Goal: Information Seeking & Learning: Learn about a topic

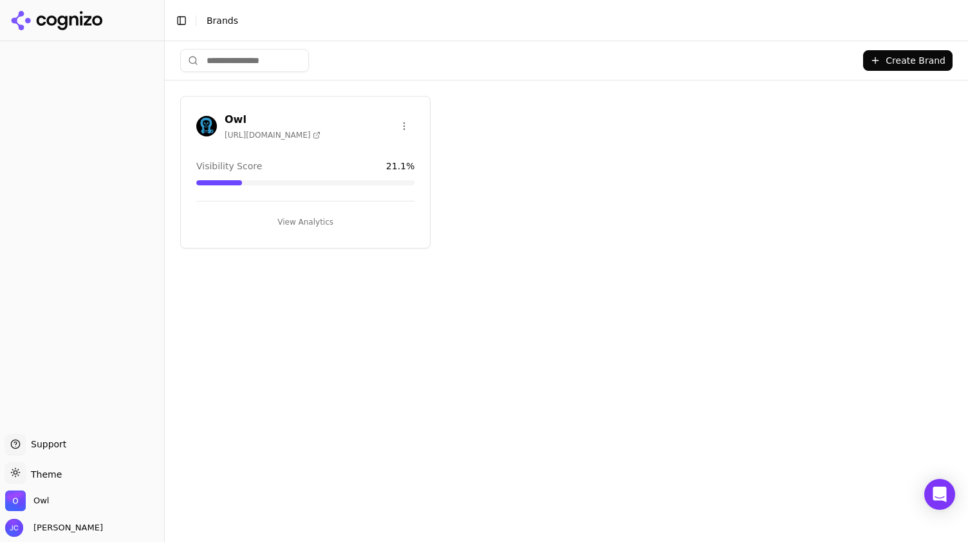
click at [332, 220] on button "View Analytics" at bounding box center [305, 222] width 218 height 21
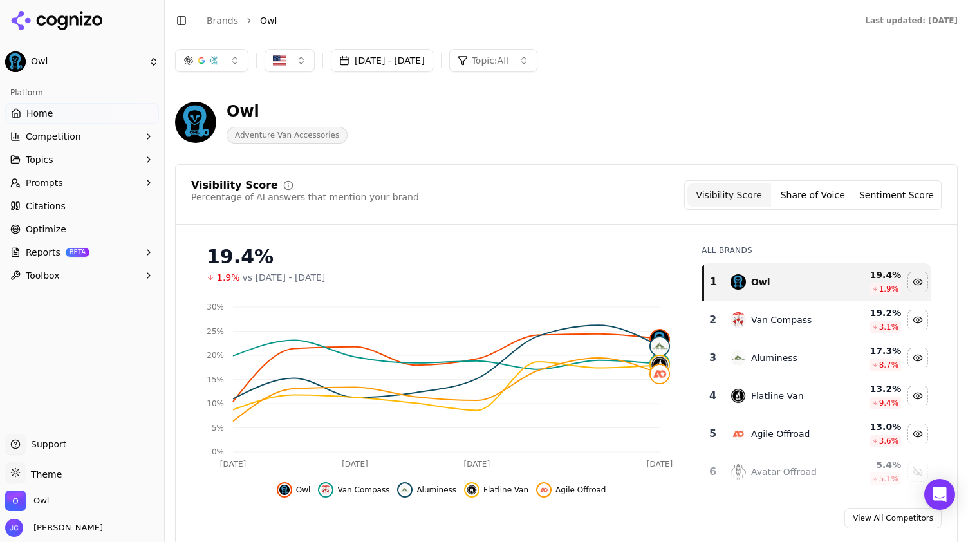
click at [416, 61] on button "Oct 03, 2025 - Oct 10, 2025" at bounding box center [382, 60] width 102 height 23
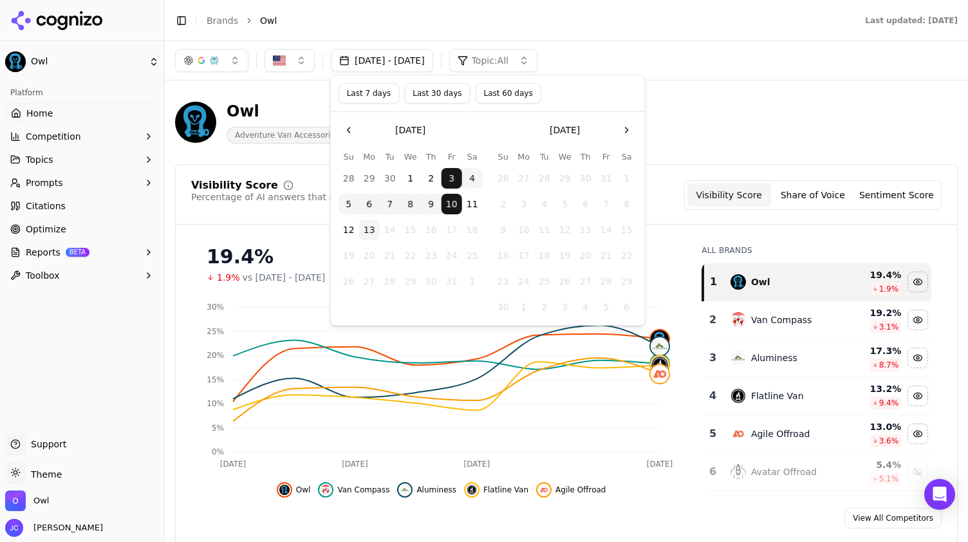
click at [353, 96] on button "Last 7 days" at bounding box center [369, 93] width 61 height 21
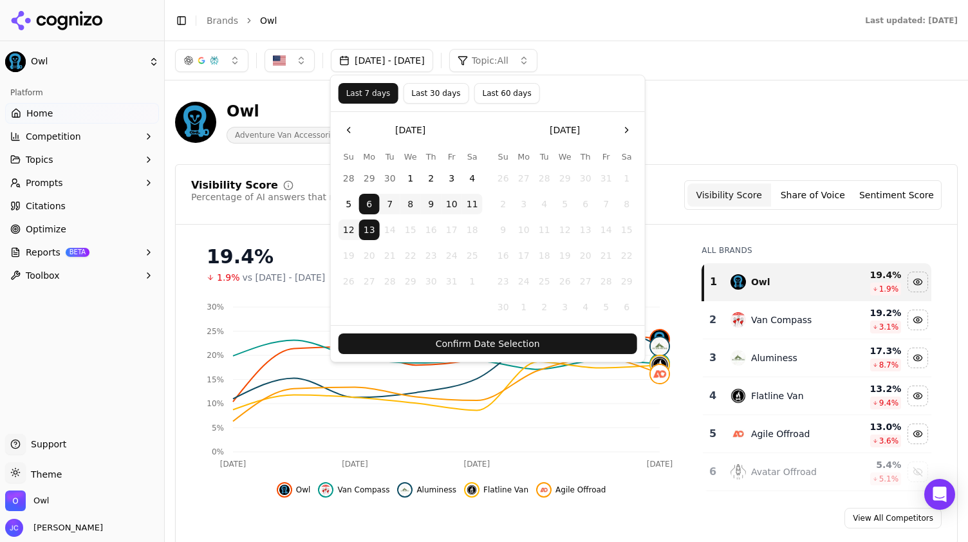
click at [493, 344] on button "Confirm Date Selection" at bounding box center [488, 343] width 299 height 21
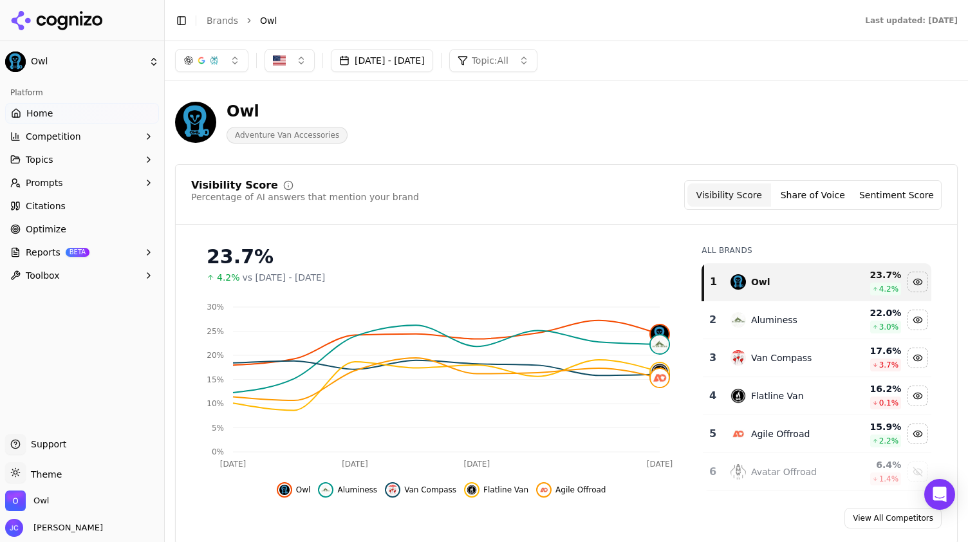
click at [421, 68] on button "Oct 06, 2025 - Oct 13, 2025" at bounding box center [382, 60] width 102 height 23
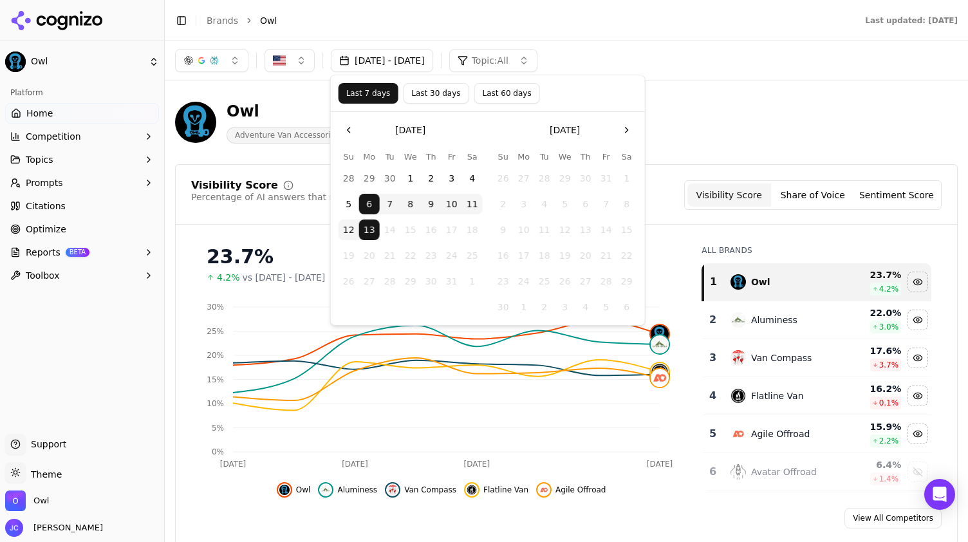
click at [369, 176] on button "29" at bounding box center [369, 178] width 21 height 21
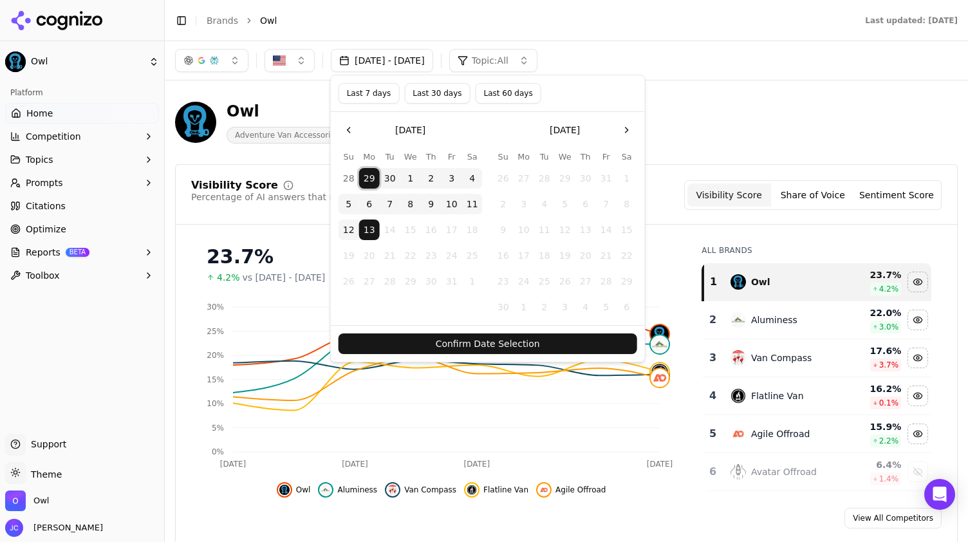
click at [500, 337] on button "Confirm Date Selection" at bounding box center [488, 343] width 299 height 21
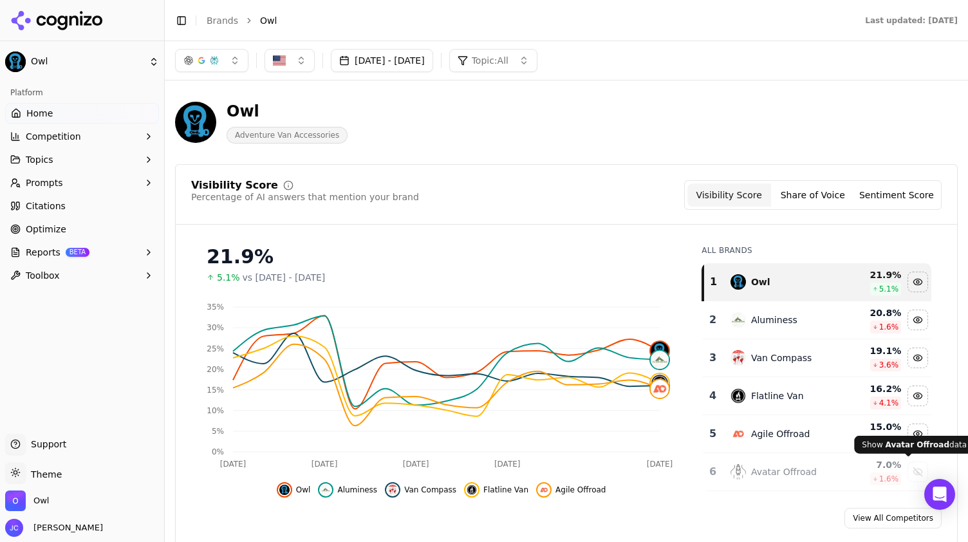
click at [372, 53] on button "Sep 29, 2025 - Oct 13, 2025" at bounding box center [382, 60] width 102 height 23
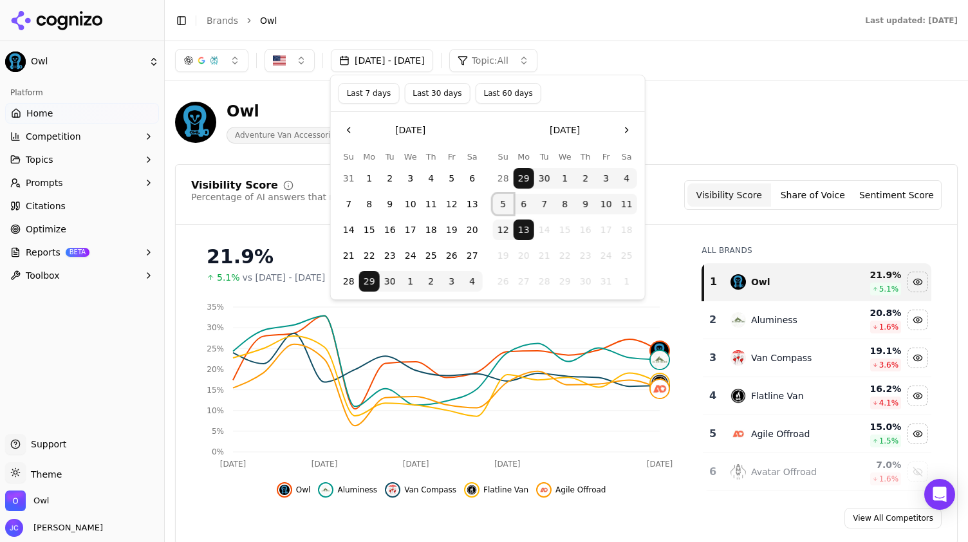
click at [505, 207] on button "5" at bounding box center [503, 204] width 21 height 21
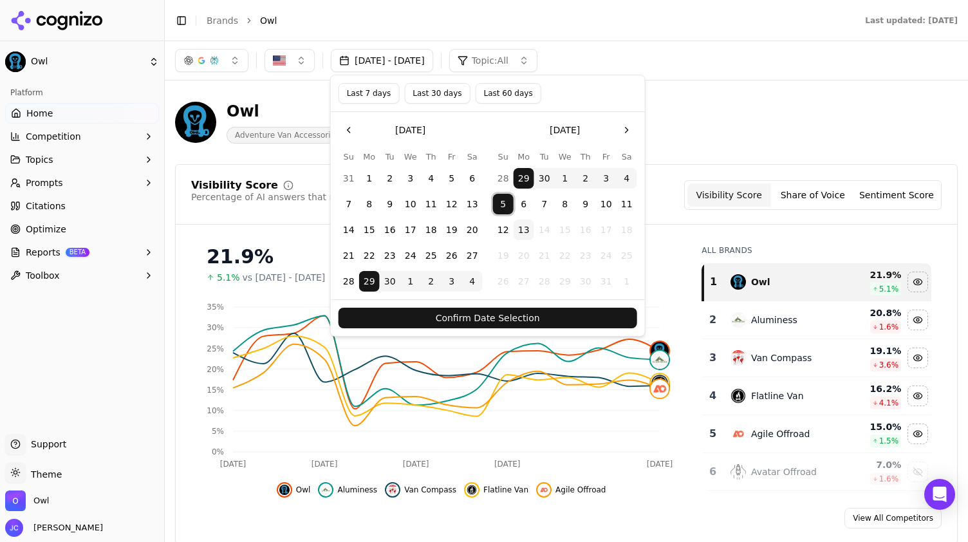
click at [525, 236] on button "13" at bounding box center [524, 230] width 21 height 21
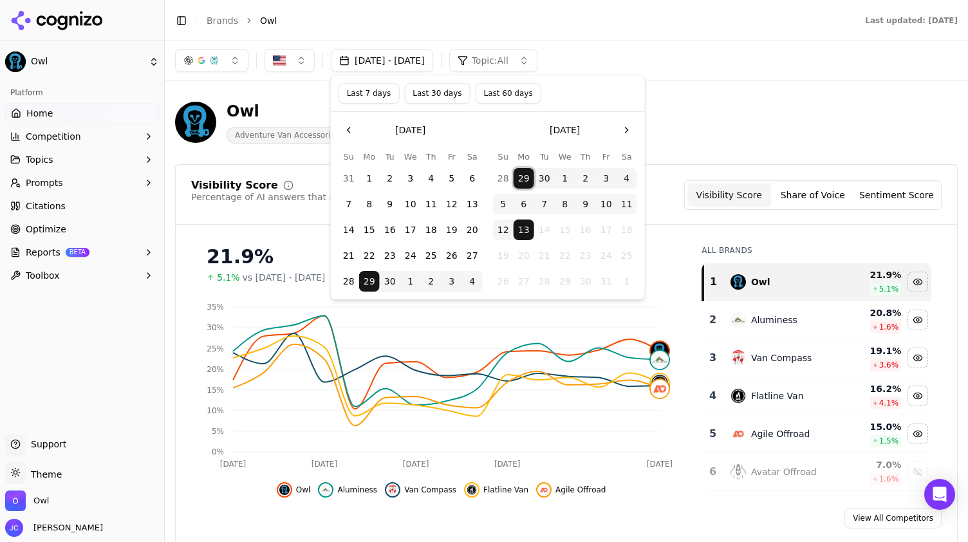
drag, startPoint x: 525, startPoint y: 182, endPoint x: 497, endPoint y: 206, distance: 37.0
click at [497, 206] on tbody "28 29 30 1 2 3 4 5 6 7 8 9 10 11 12 13 14 15 16 17 18 19 20 21 22 23 24 25 26 2…" at bounding box center [565, 227] width 144 height 129
click at [410, 277] on button "1" at bounding box center [410, 281] width 21 height 21
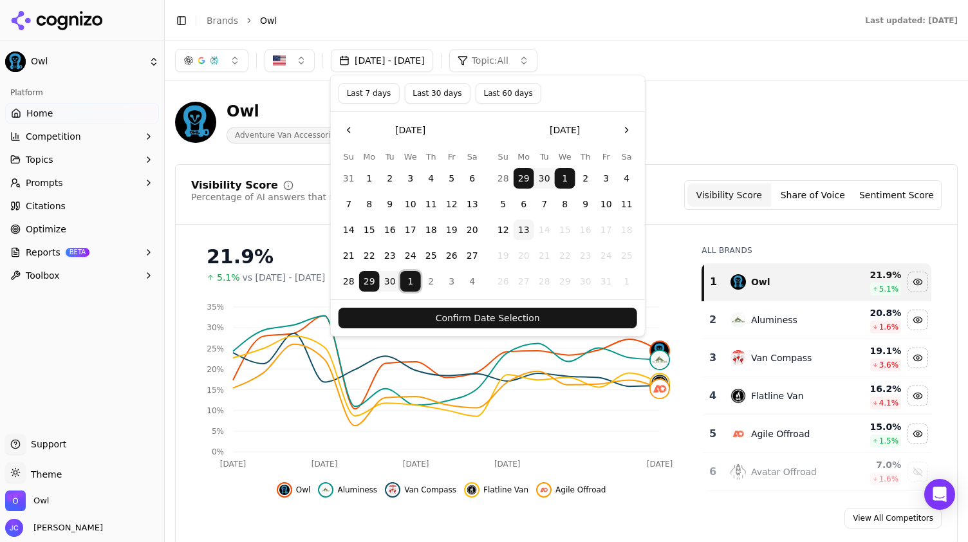
click at [717, 96] on div "Owl Adventure Van Accessories" at bounding box center [566, 122] width 783 height 63
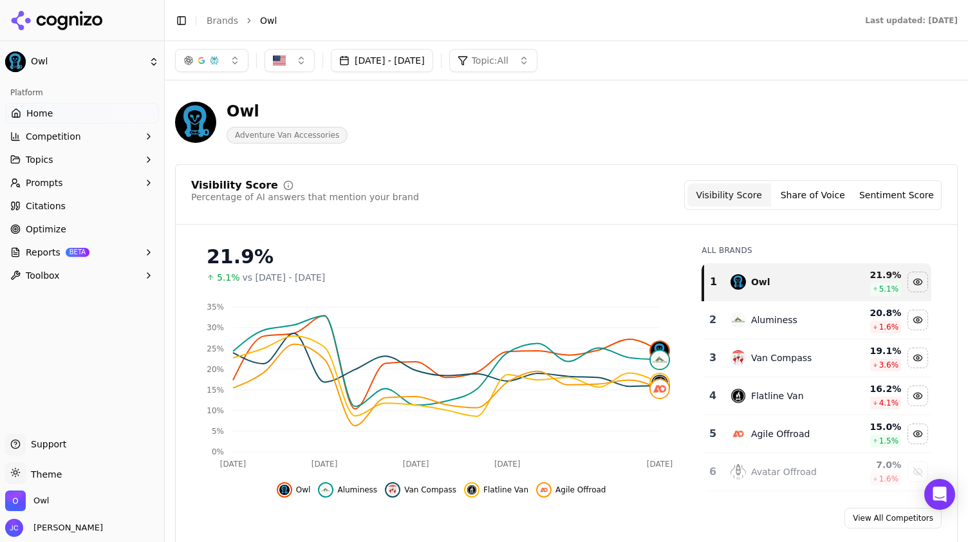
click at [310, 141] on span "Adventure Van Accessories" at bounding box center [287, 135] width 121 height 17
click at [538, 60] on button "Topic: All" at bounding box center [493, 60] width 88 height 23
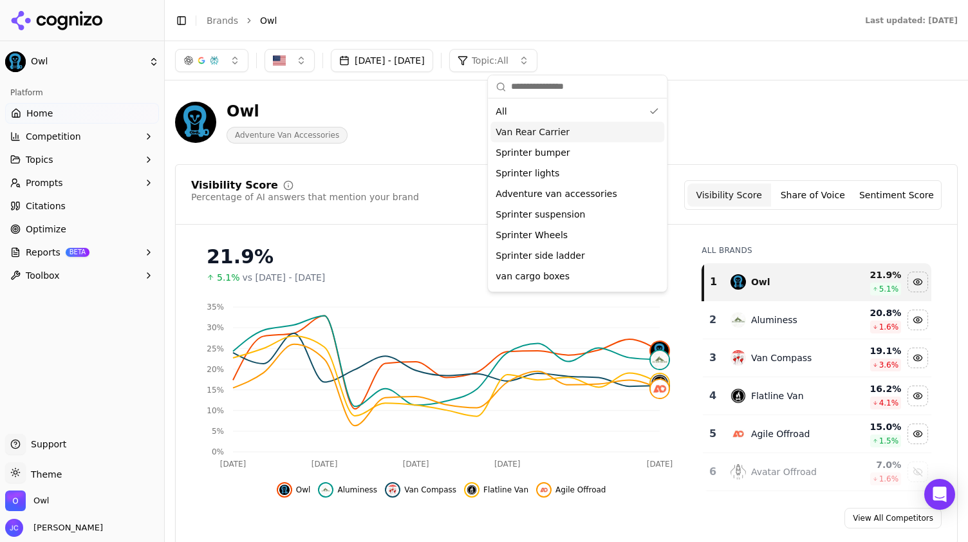
click at [545, 141] on div "Van Rear Carrier" at bounding box center [578, 132] width 174 height 21
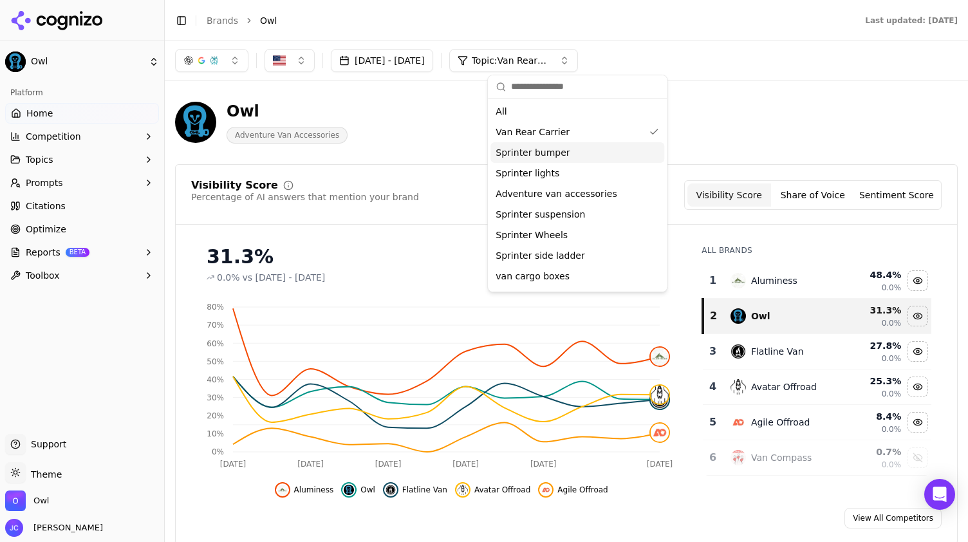
drag, startPoint x: 568, startPoint y: 66, endPoint x: 554, endPoint y: 152, distance: 86.8
click at [554, 152] on body "Owl Platform Home Competition Topics Prompts Citations Optimize Reports BETA To…" at bounding box center [484, 271] width 968 height 542
click at [554, 152] on span "Sprinter bumper" at bounding box center [533, 152] width 74 height 13
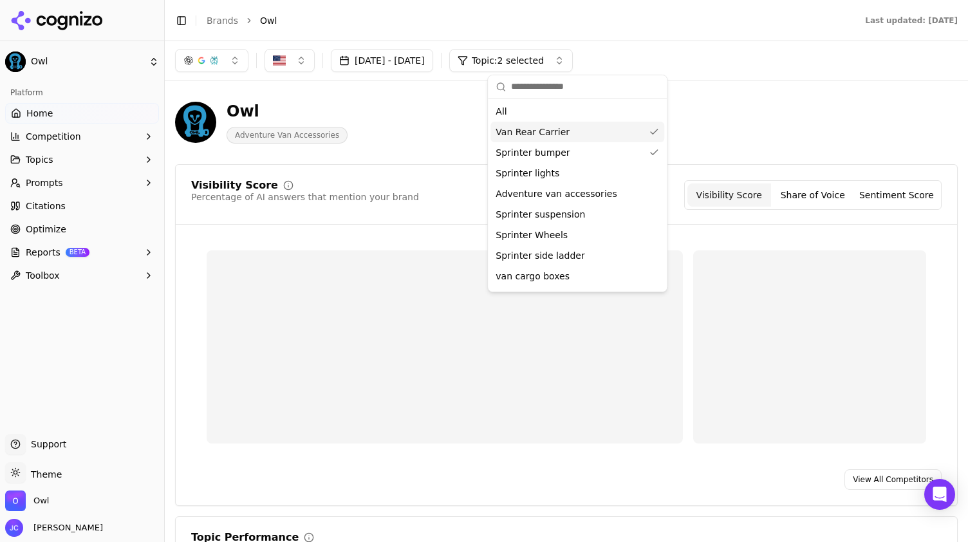
click at [637, 132] on div "Van Rear Carrier" at bounding box center [578, 132] width 174 height 21
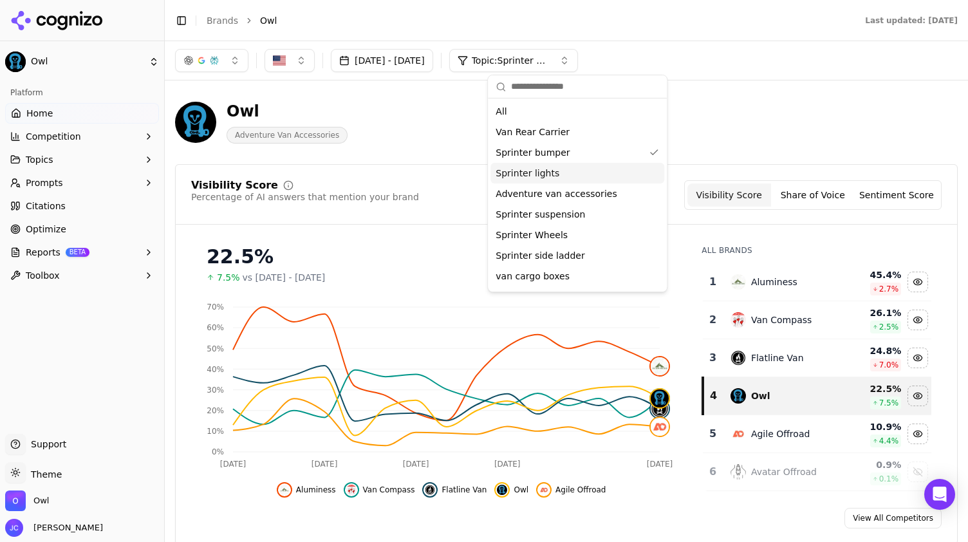
click at [563, 180] on div "Sprinter lights" at bounding box center [578, 173] width 174 height 21
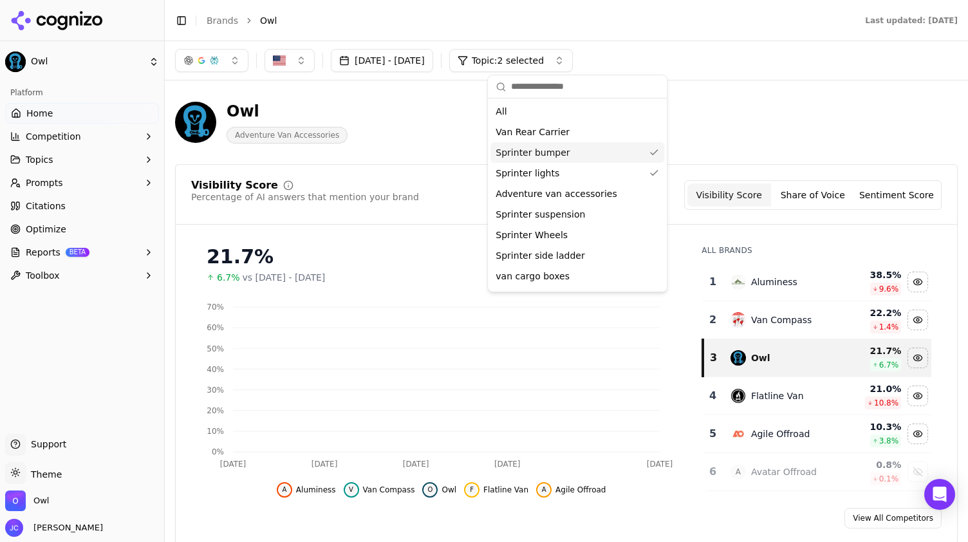
click at [640, 156] on div "Sprinter bumper" at bounding box center [578, 152] width 174 height 21
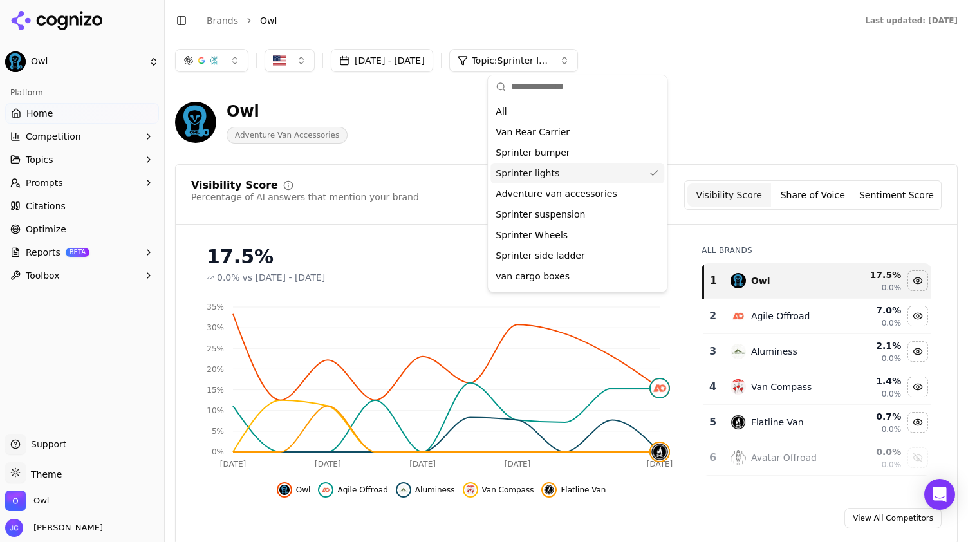
click at [624, 174] on div "Sprinter lights" at bounding box center [578, 173] width 174 height 21
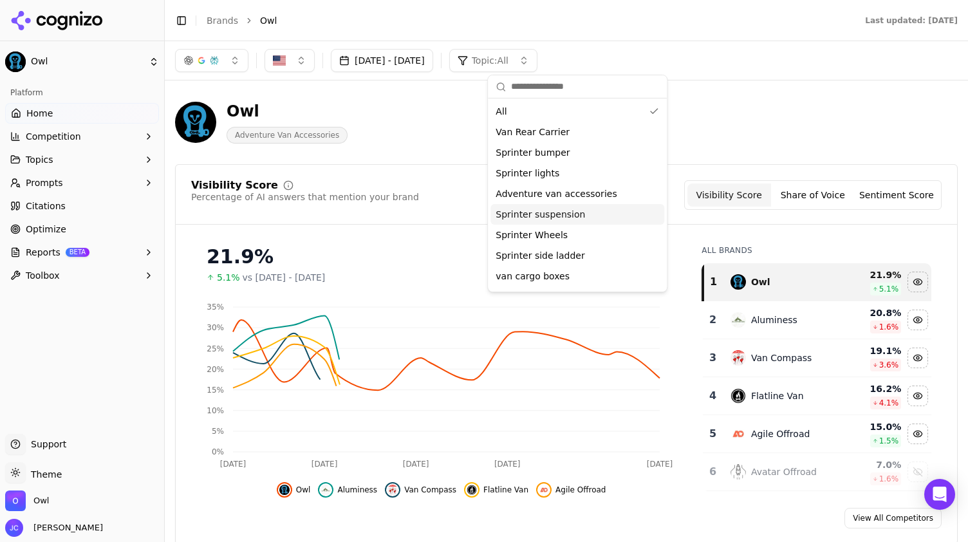
click at [590, 212] on div "Sprinter suspension" at bounding box center [578, 214] width 174 height 21
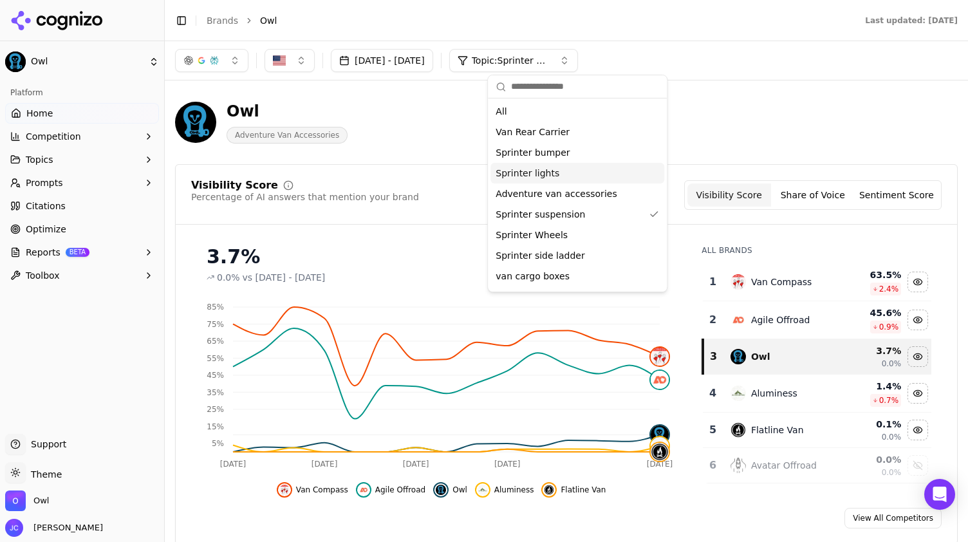
click at [421, 63] on button "Sep 29, 2025 - Oct 13, 2025" at bounding box center [382, 60] width 102 height 23
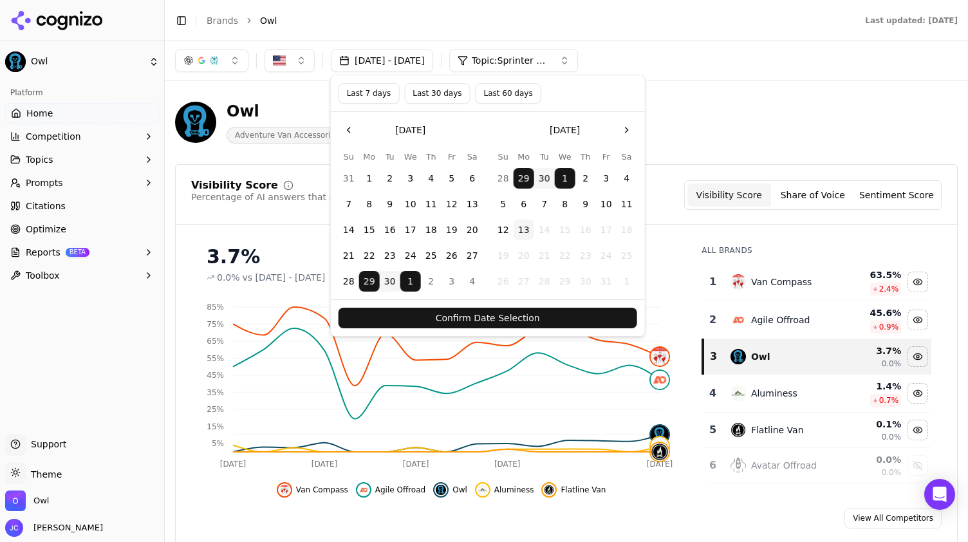
click at [384, 95] on button "Last 7 days" at bounding box center [369, 93] width 61 height 21
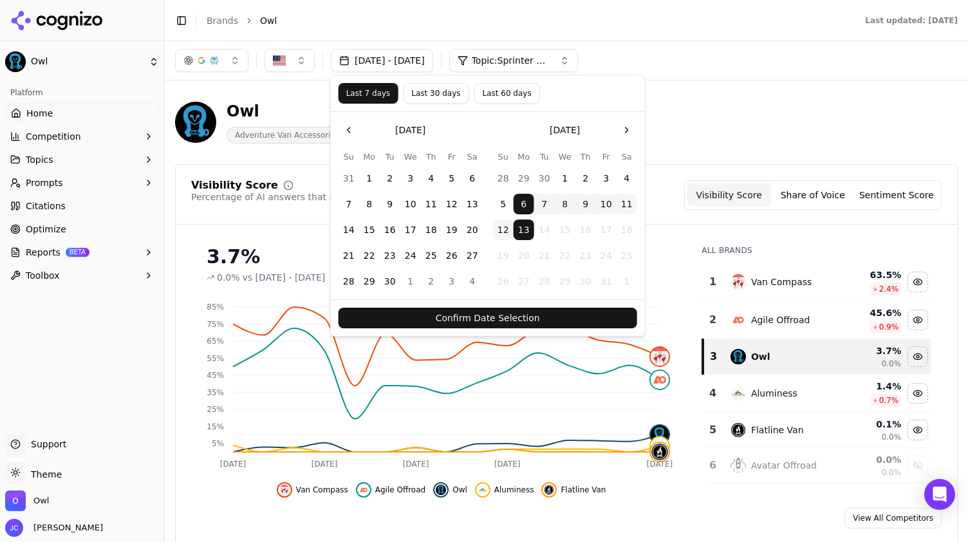
click at [498, 314] on button "Confirm Date Selection" at bounding box center [488, 318] width 299 height 21
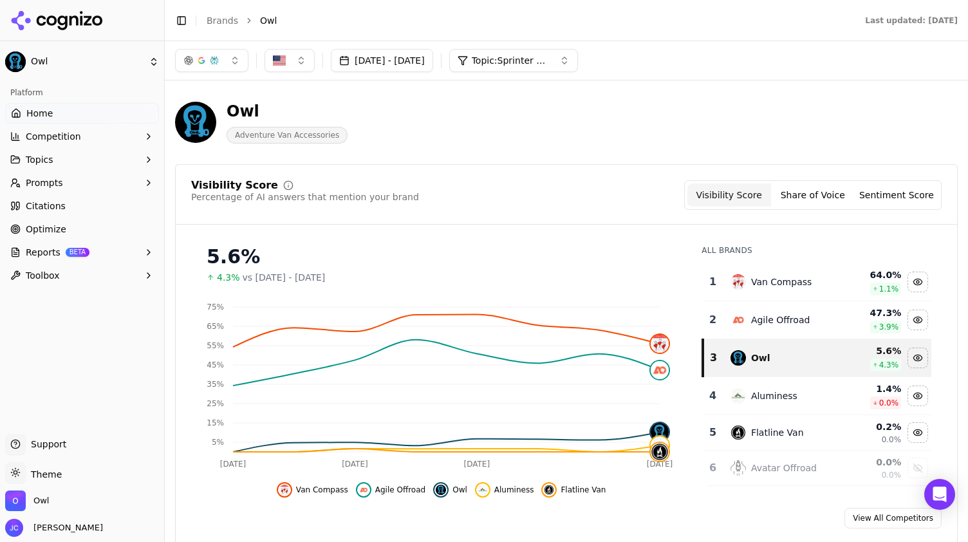
click at [547, 64] on span "Topic: Sprinter suspension" at bounding box center [510, 60] width 77 height 13
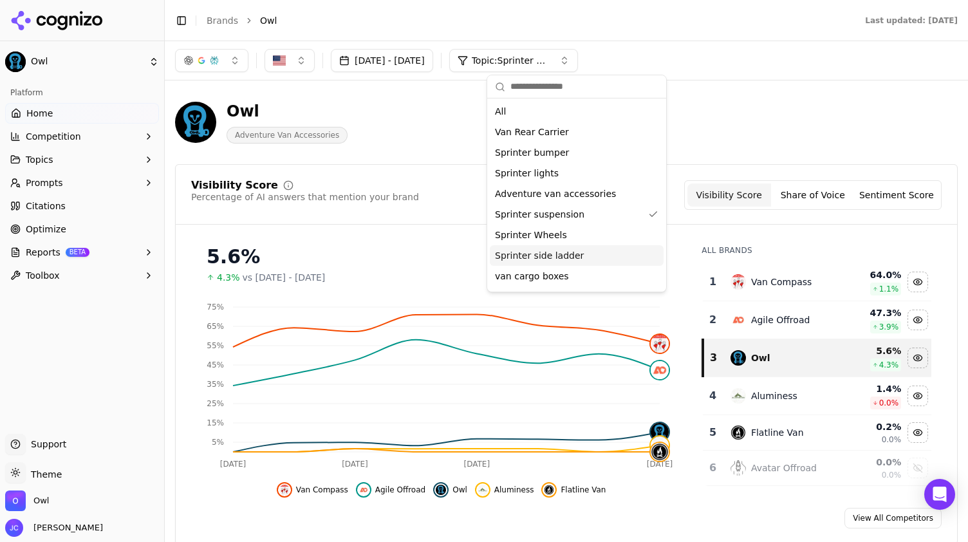
click at [570, 258] on span "Sprinter side ladder" at bounding box center [539, 255] width 89 height 13
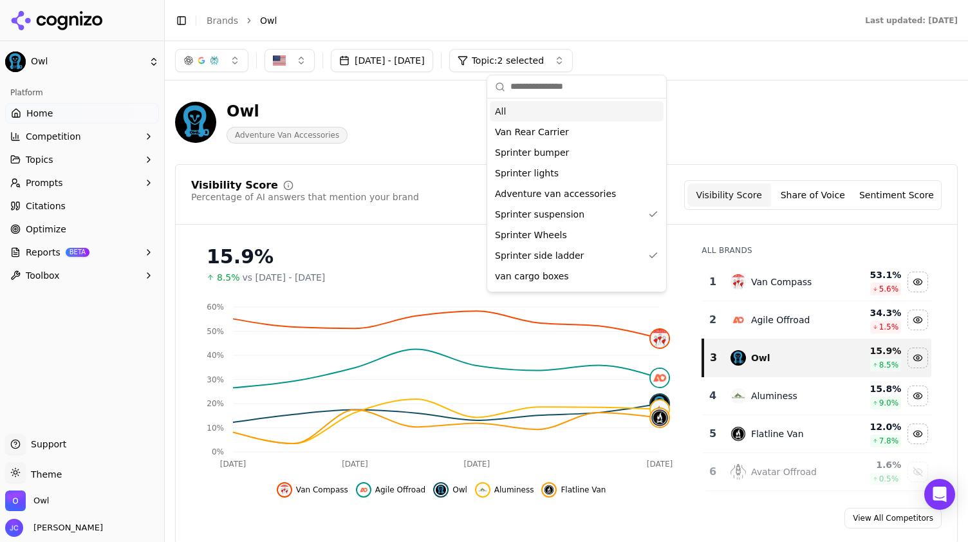
click at [541, 62] on span "Topic: 2 selected" at bounding box center [508, 60] width 72 height 13
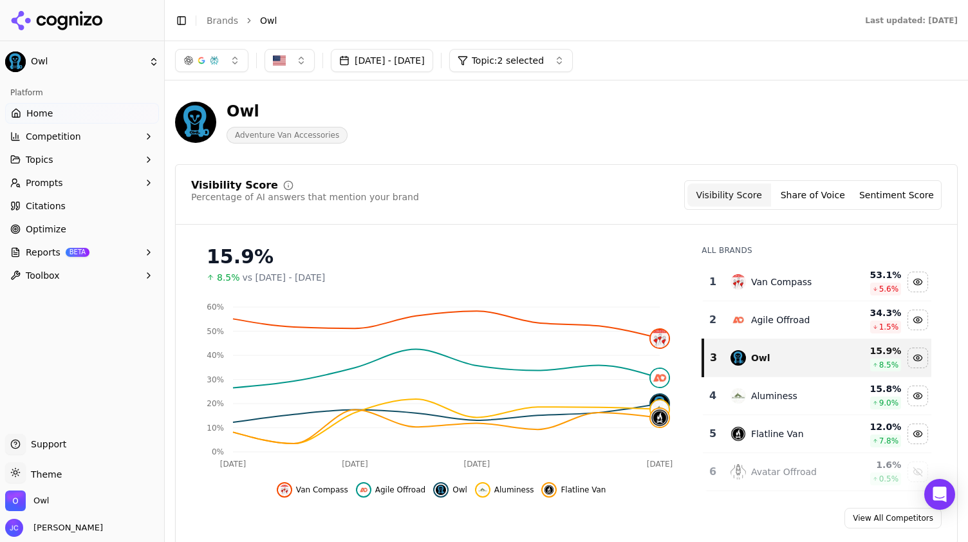
click at [544, 65] on span "Topic: 2 selected" at bounding box center [508, 60] width 72 height 13
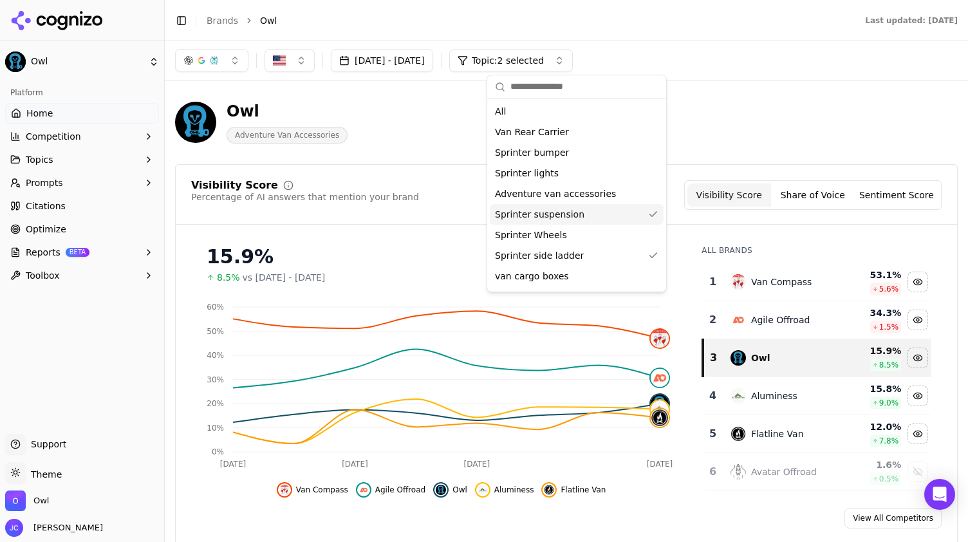
click at [573, 211] on span "Sprinter suspension" at bounding box center [539, 214] width 89 height 13
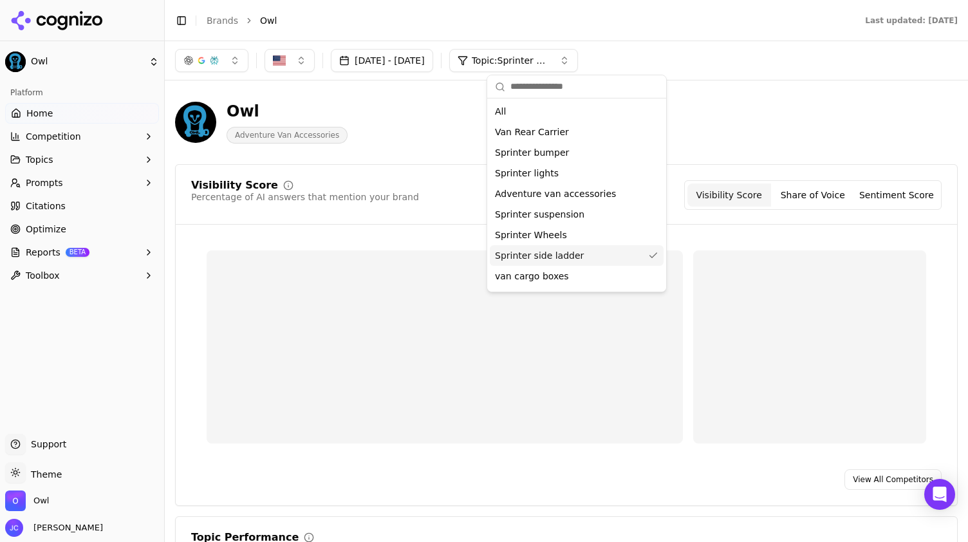
click at [565, 266] on div "van cargo boxes" at bounding box center [577, 276] width 174 height 21
click at [570, 254] on span "Sprinter side ladder" at bounding box center [539, 255] width 89 height 13
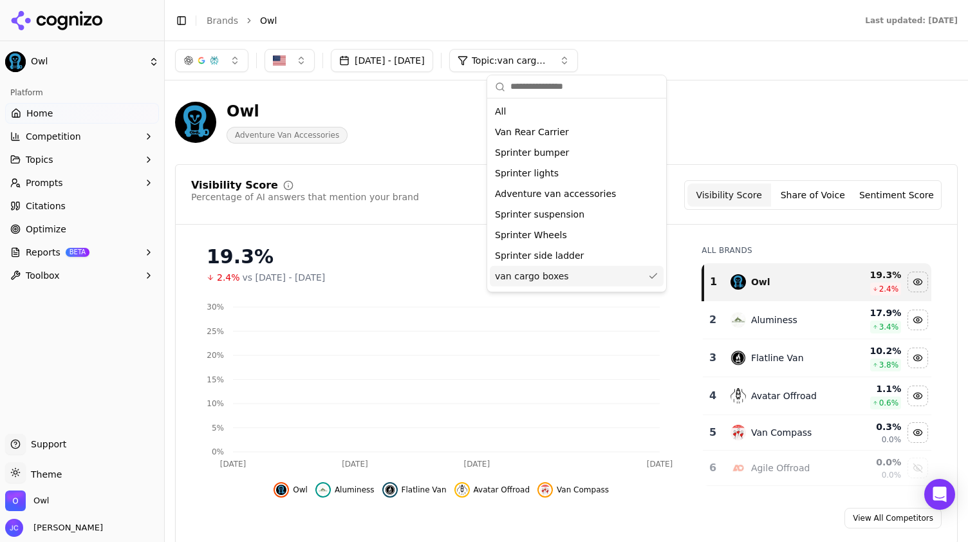
click at [576, 278] on div "van cargo boxes" at bounding box center [577, 276] width 174 height 21
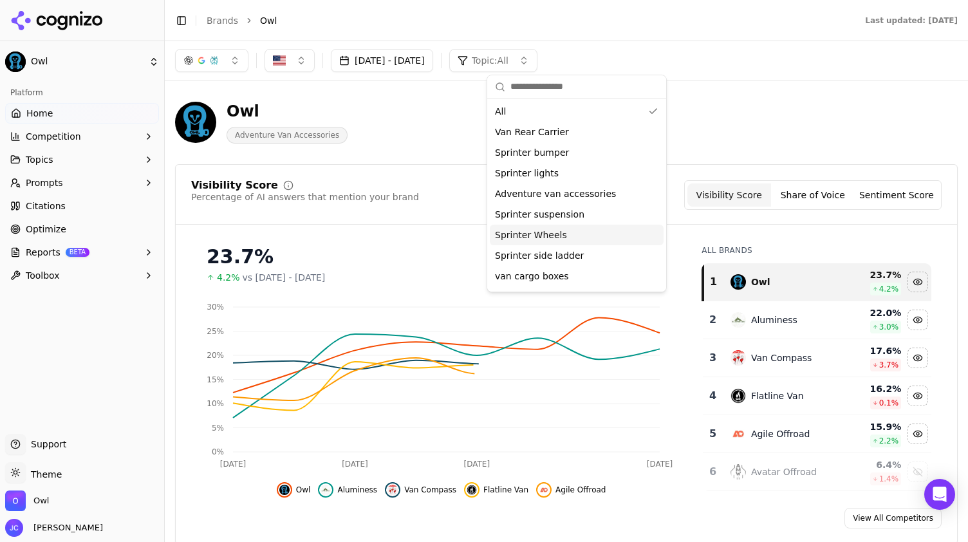
click at [550, 238] on span "Sprinter Wheels" at bounding box center [531, 235] width 72 height 13
